Goal: Task Accomplishment & Management: Manage account settings

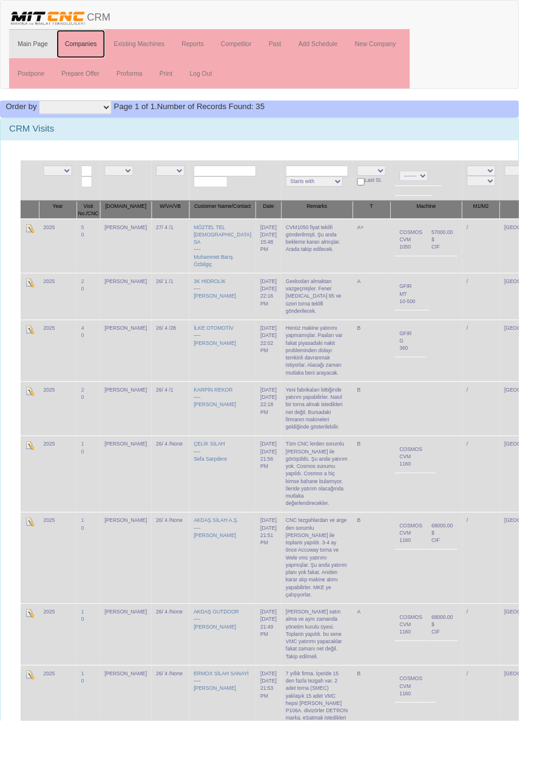
click at [89, 45] on link "Companies" at bounding box center [86, 47] width 52 height 30
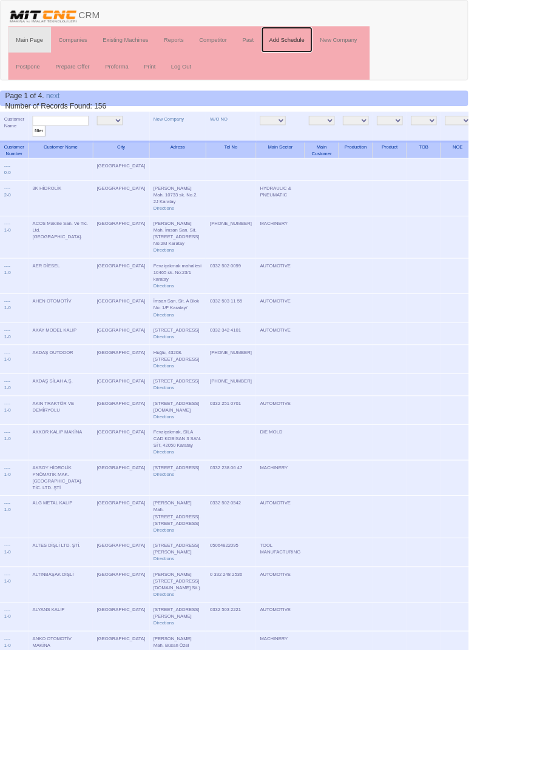
click at [341, 46] on link "Add Schedule" at bounding box center [337, 47] width 60 height 30
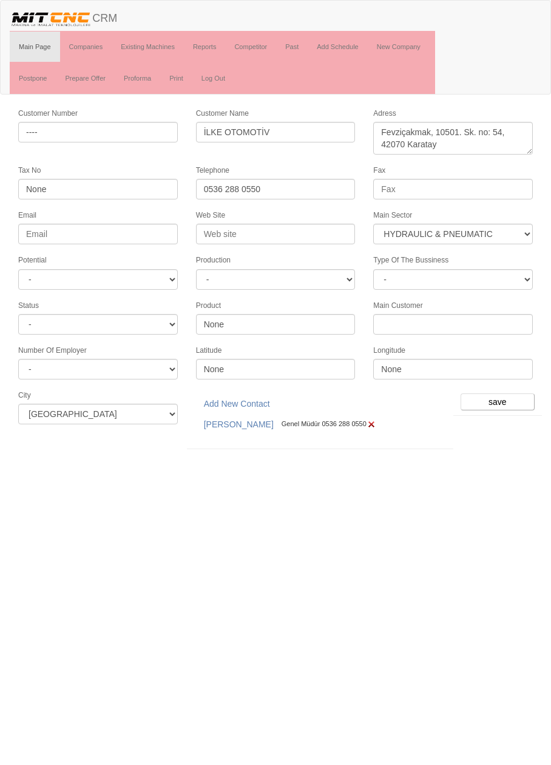
select select "372"
click at [516, 395] on input "save" at bounding box center [497, 401] width 74 height 17
select select "372"
click at [501, 393] on input "save" at bounding box center [497, 401] width 74 height 17
select select "372"
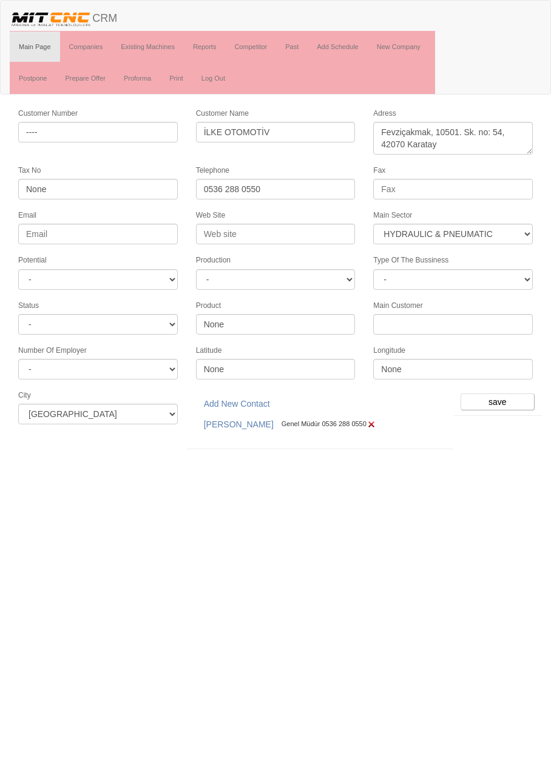
select select "372"
click at [503, 394] on input "save" at bounding box center [497, 401] width 74 height 17
select select "372"
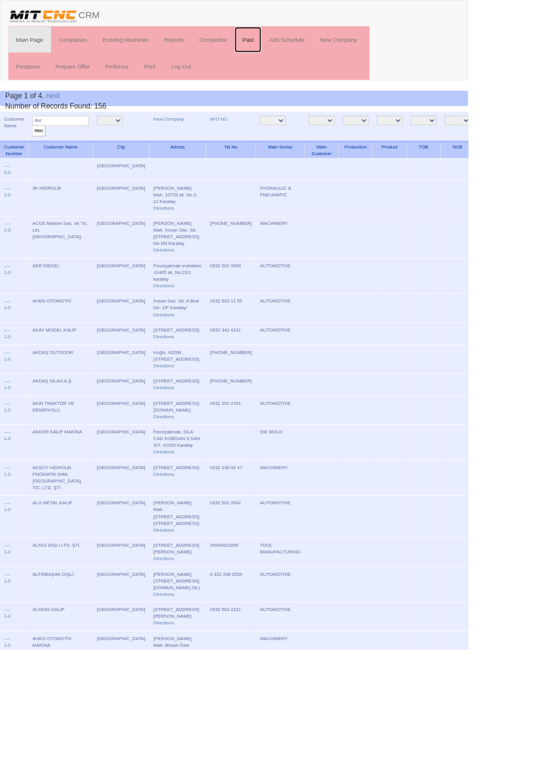
click at [292, 49] on link "Past" at bounding box center [292, 47] width 32 height 30
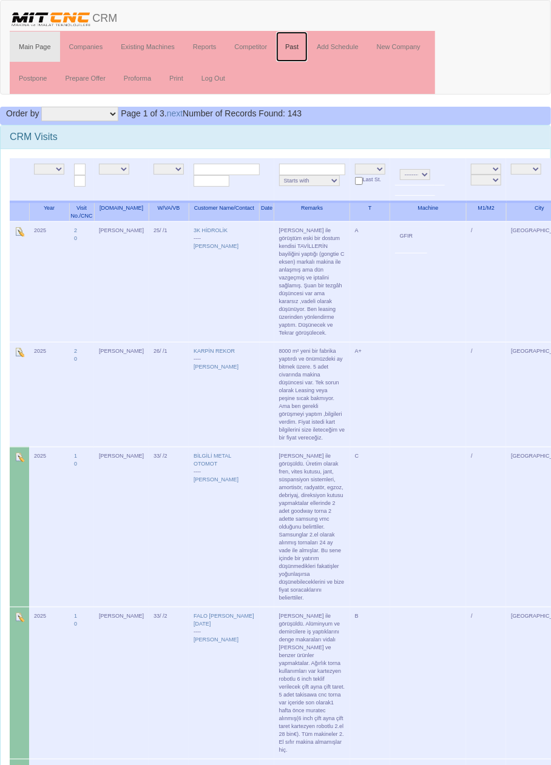
click at [295, 49] on link "Past" at bounding box center [292, 47] width 32 height 30
